Goal: Communication & Community: Answer question/provide support

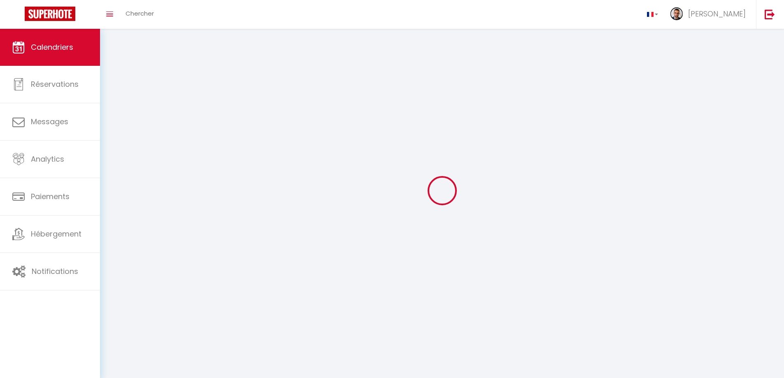
select select
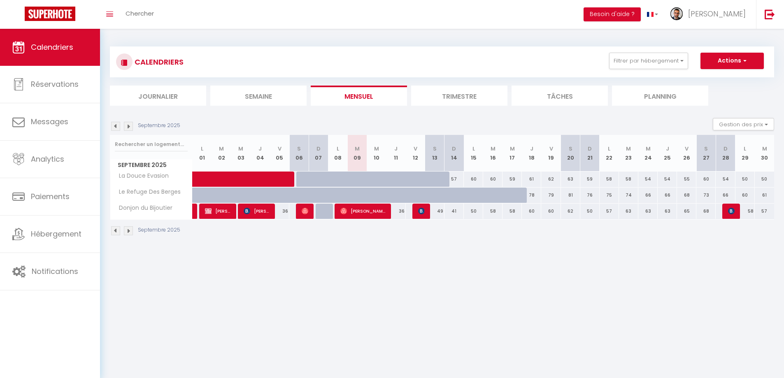
select select
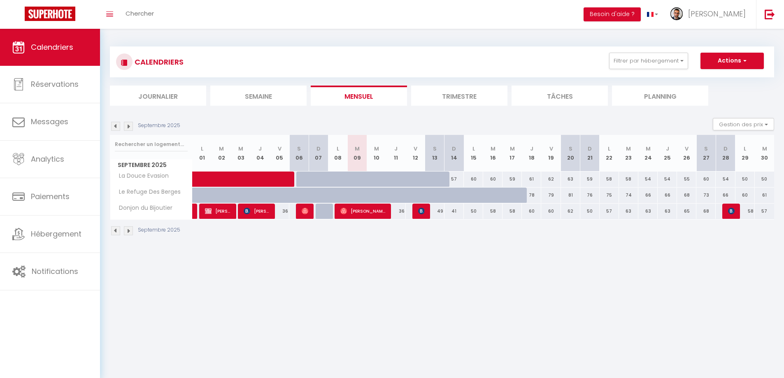
select select
click at [422, 213] on img at bounding box center [421, 211] width 7 height 7
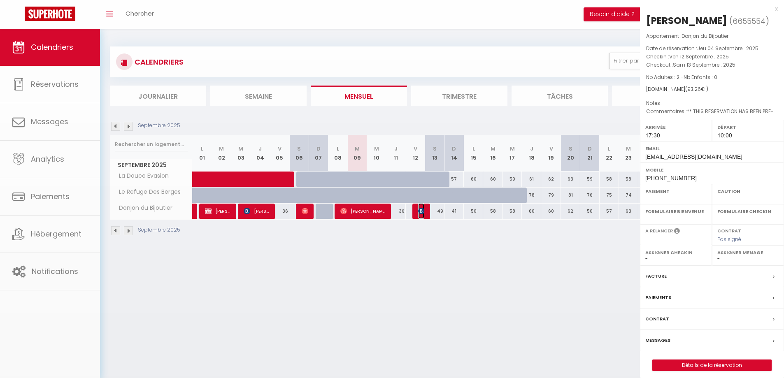
select select "OK"
select select "KO"
select select "0"
select select "1"
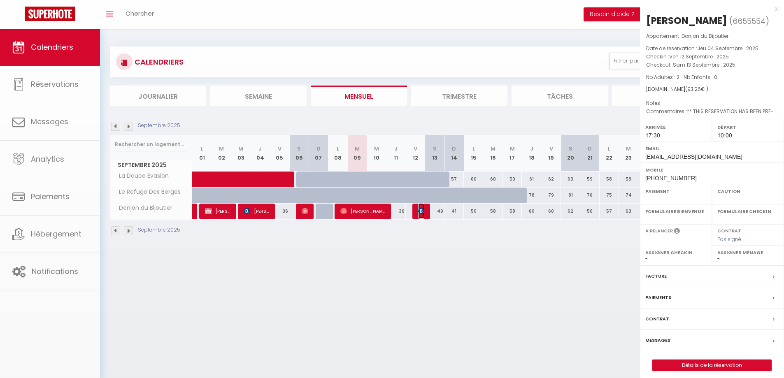
select select
select select "30339"
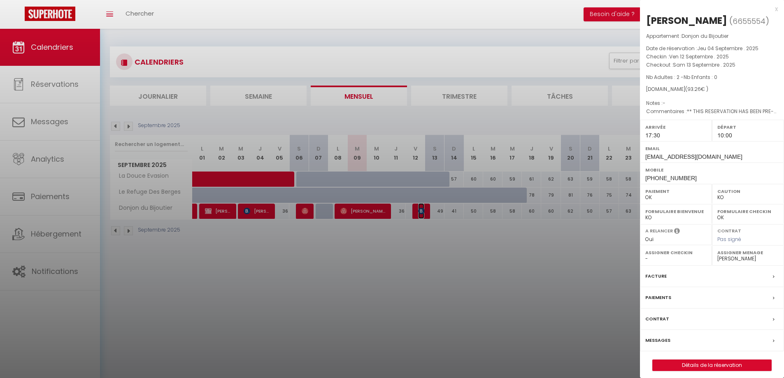
scroll to position [29, 0]
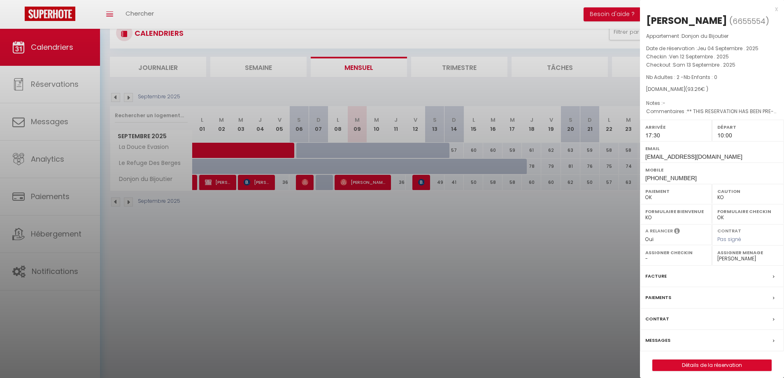
click at [667, 343] on label "Messages" at bounding box center [657, 340] width 25 height 9
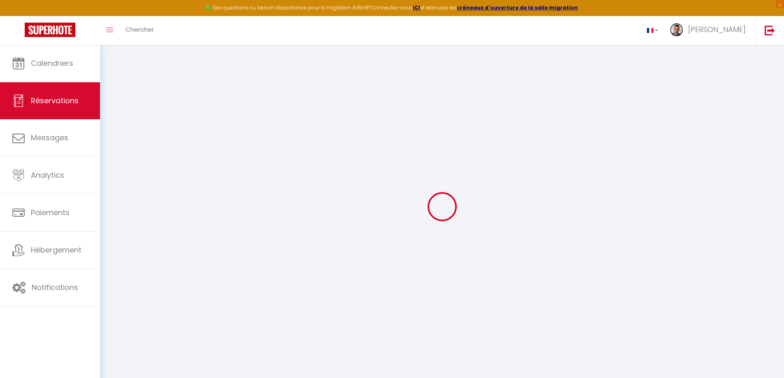
select select
checkbox input "false"
select select
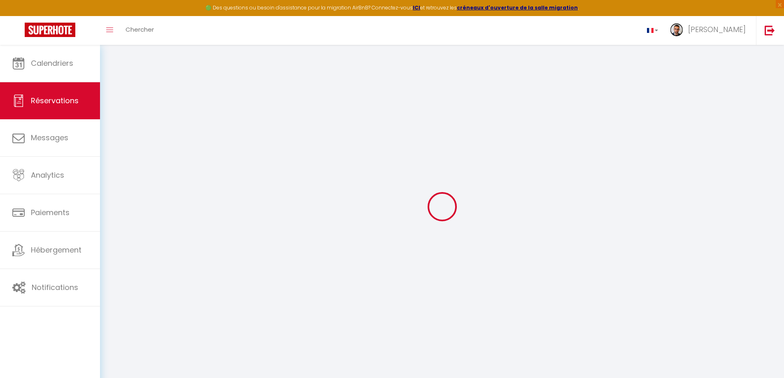
checkbox input "false"
type textarea "** THIS RESERVATION HAS BEEN PRE-PAID ** Reservation has a cancellation grace p…"
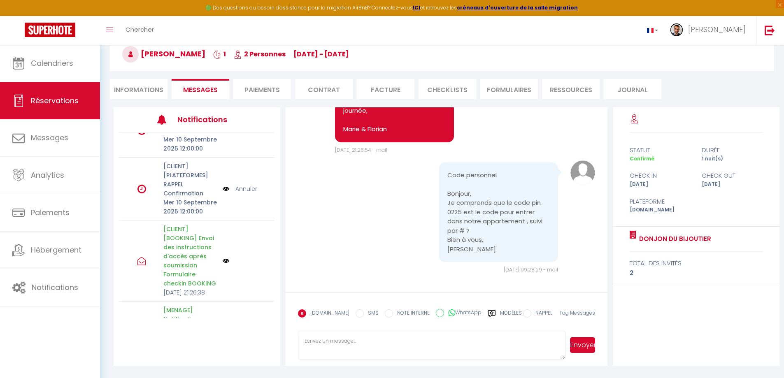
scroll to position [309, 0]
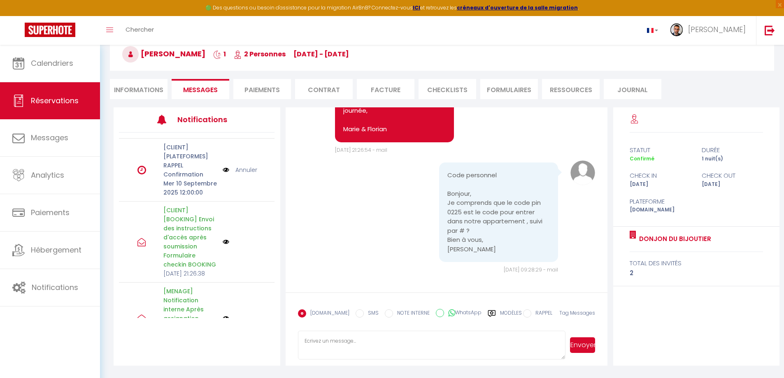
click at [239, 174] on link "Annuler" at bounding box center [246, 169] width 22 height 9
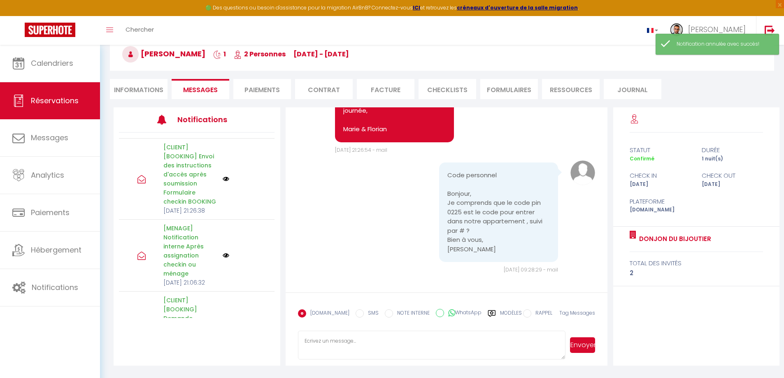
scroll to position [267, 0]
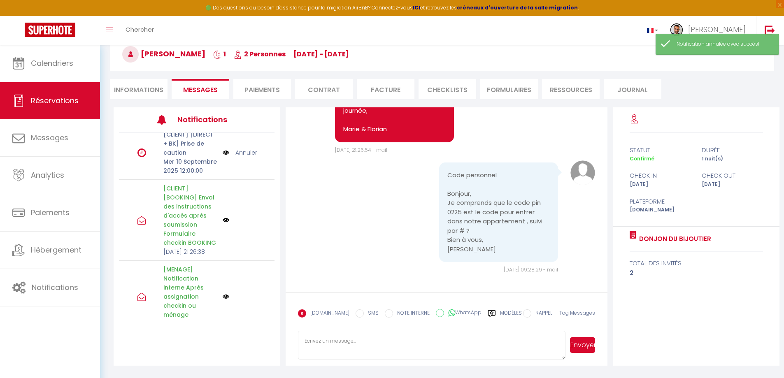
click at [393, 345] on textarea at bounding box center [432, 345] width 268 height 29
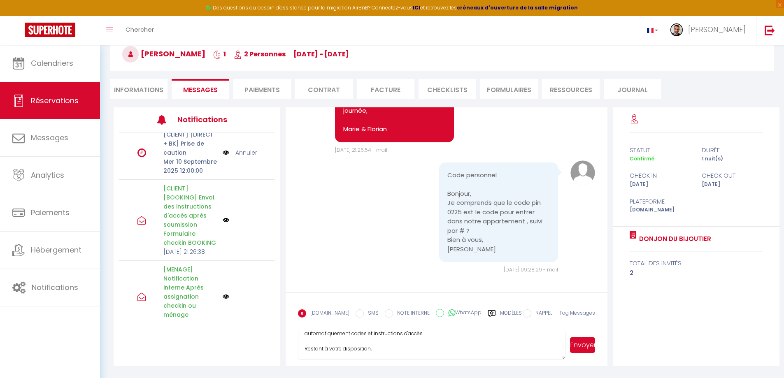
scroll to position [48, 0]
type textarea "Bonjour [PERSON_NAME], Non, il s'agit sûrement d'un numéro de réservation propr…"
click at [577, 344] on button "Envoyer" at bounding box center [582, 345] width 25 height 16
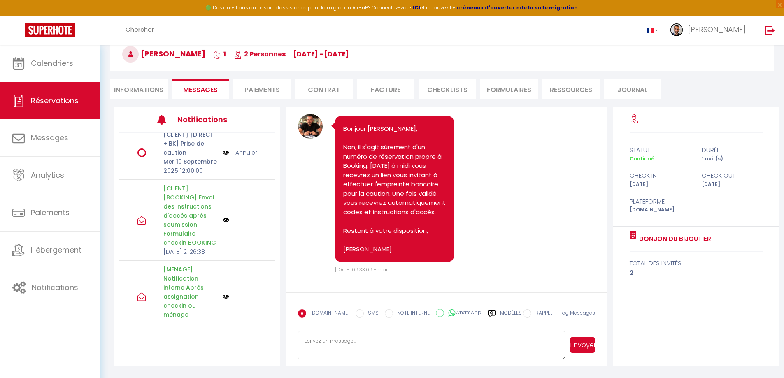
scroll to position [1796, 0]
